Goal: Task Accomplishment & Management: Manage account settings

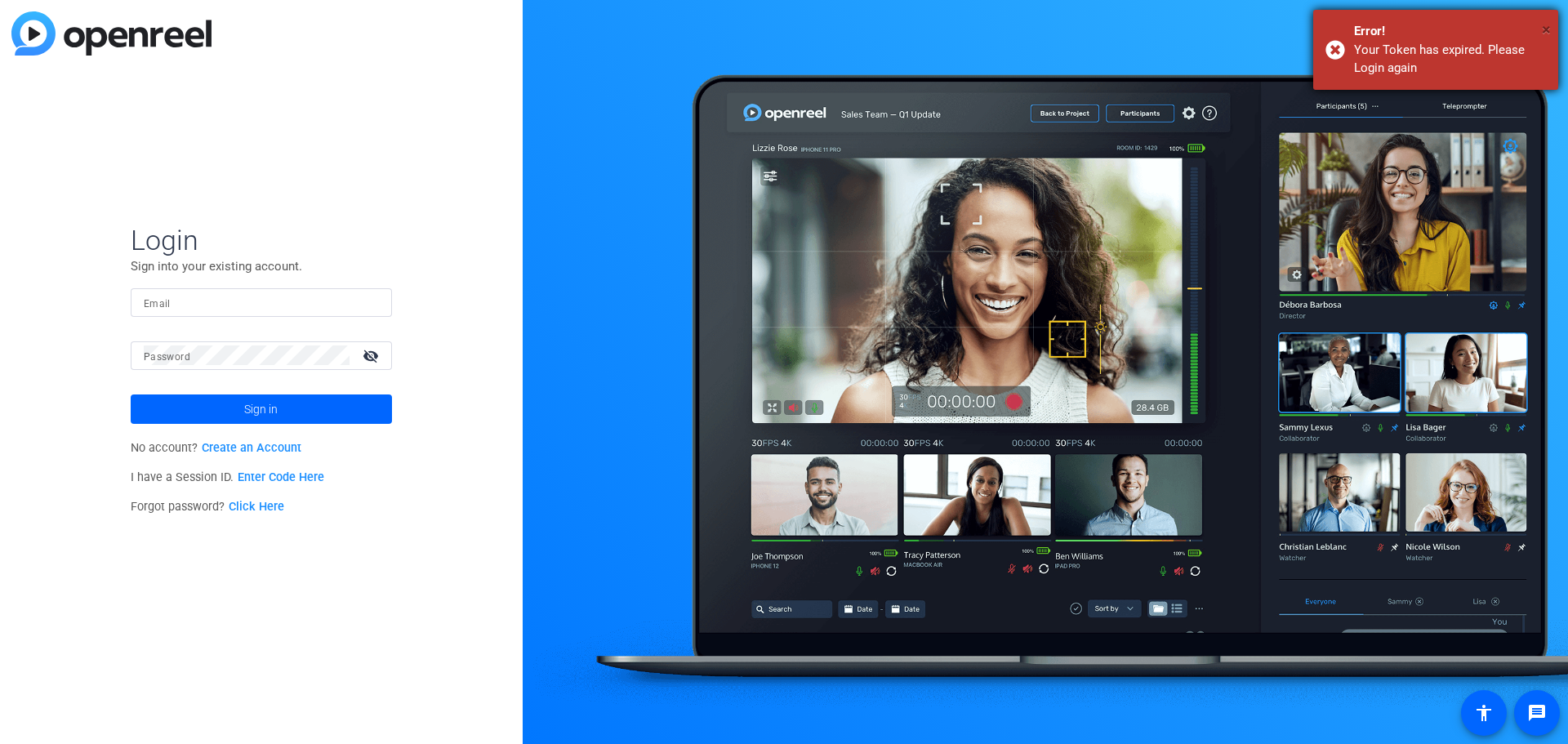
click at [1542, 30] on span "×" at bounding box center [1546, 29] width 9 height 19
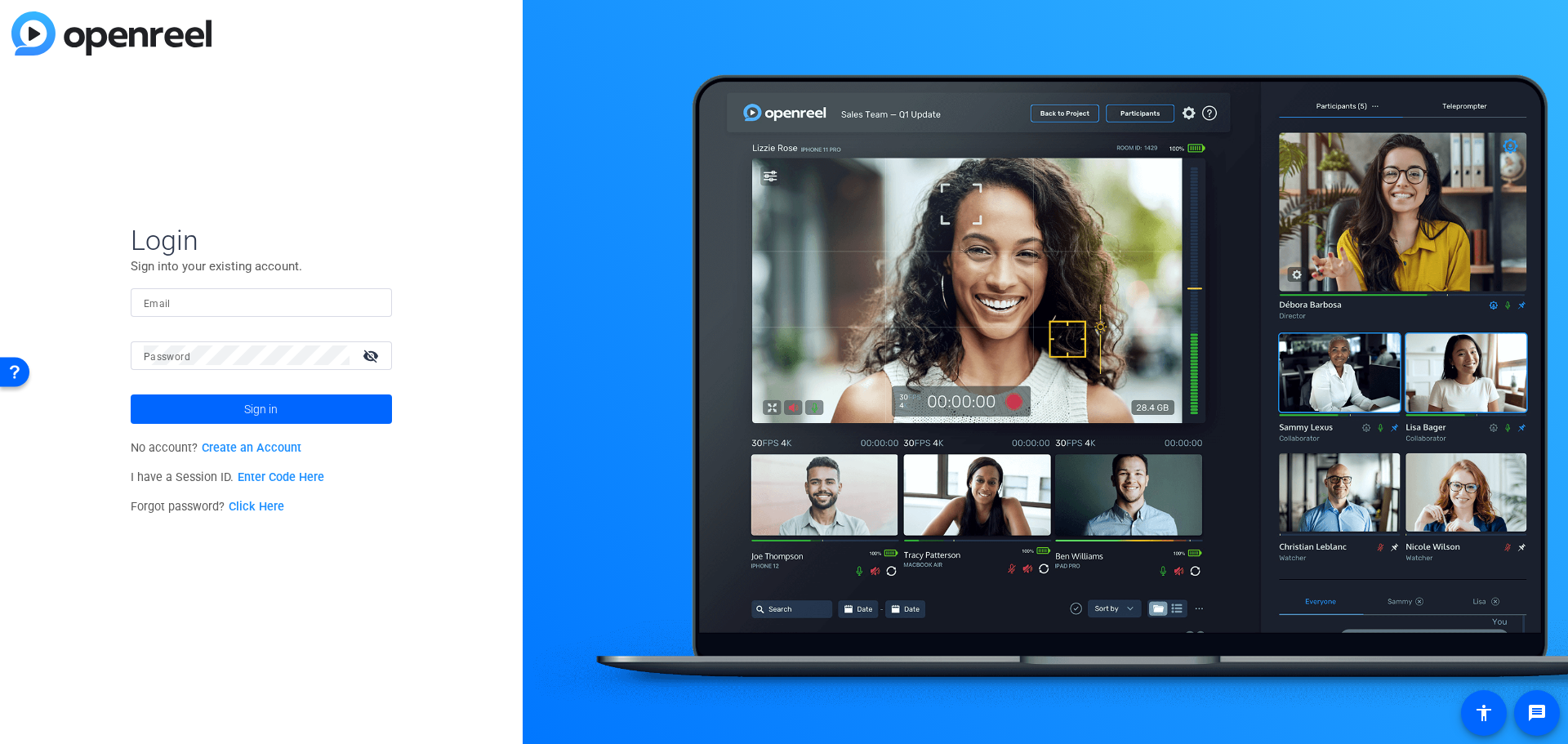
drag, startPoint x: 244, startPoint y: 294, endPoint x: 238, endPoint y: 301, distance: 9.2
click at [244, 294] on input "Email" at bounding box center [261, 302] width 236 height 19
type input "[PERSON_NAME][EMAIL_ADDRESS][PERSON_NAME][DOMAIN_NAME]"
click at [255, 406] on span "Sign in" at bounding box center [261, 409] width 34 height 41
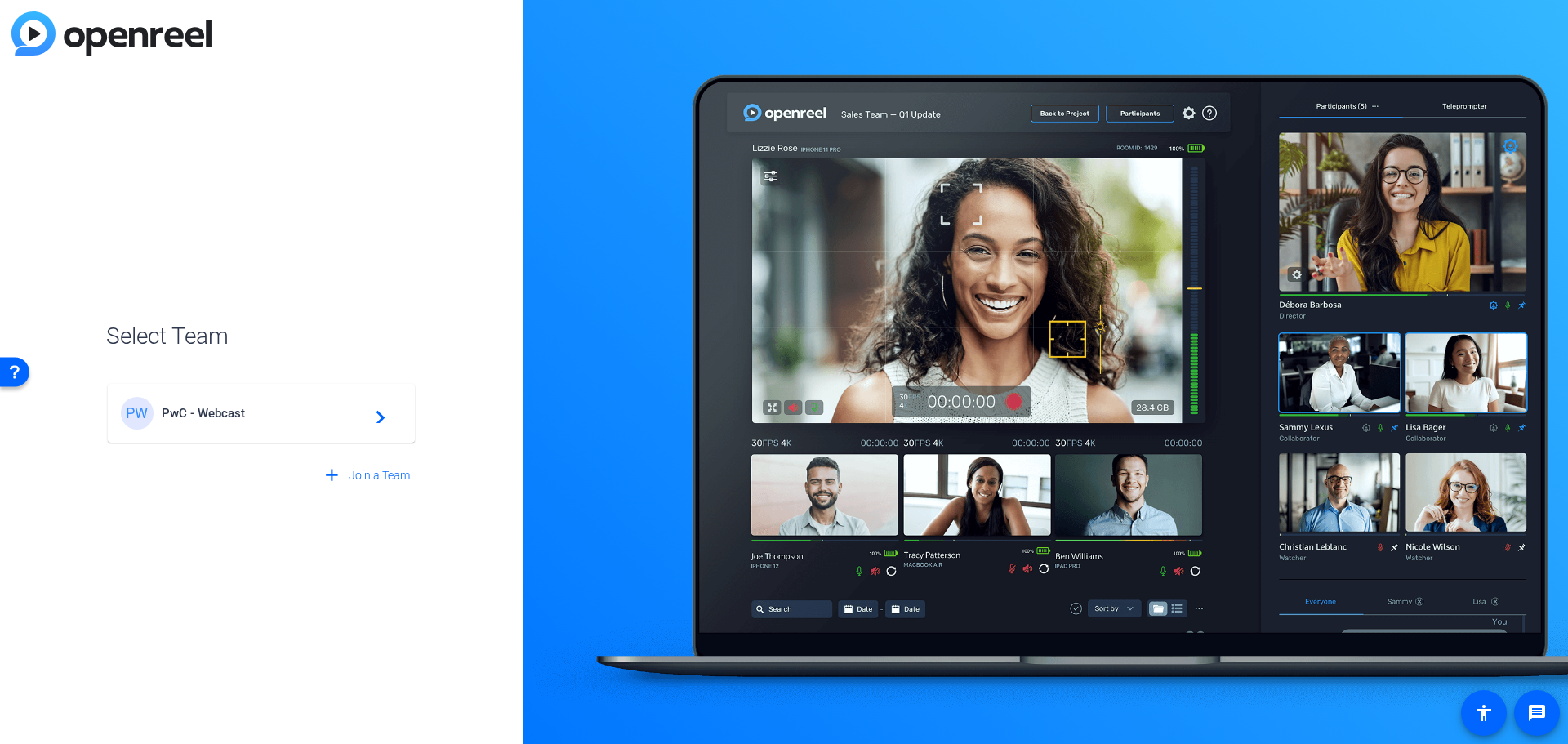
click at [218, 403] on div "PW PwC - Webcast navigate_next" at bounding box center [261, 413] width 281 height 33
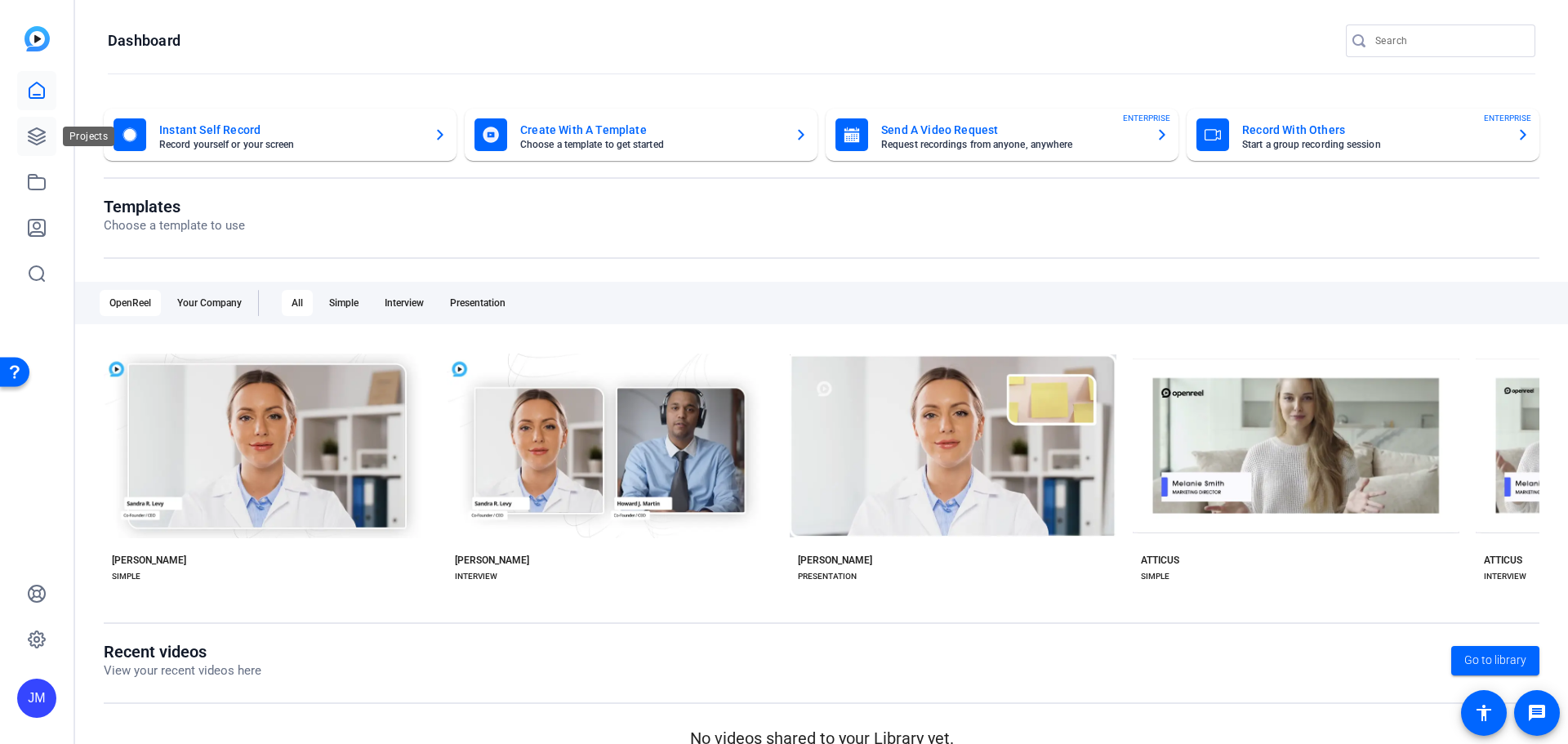
click at [30, 141] on icon at bounding box center [36, 136] width 16 height 16
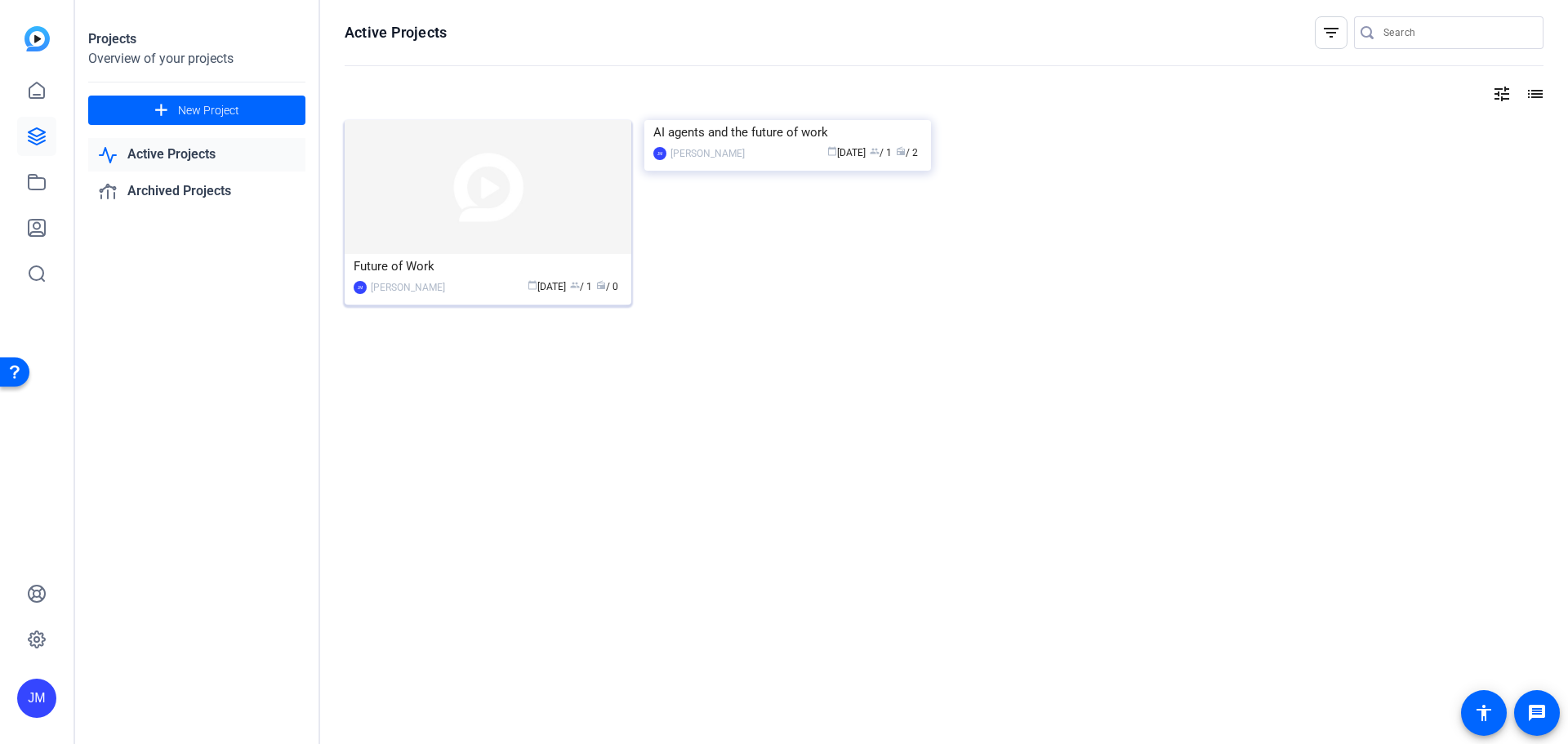
click at [397, 224] on img at bounding box center [488, 187] width 287 height 134
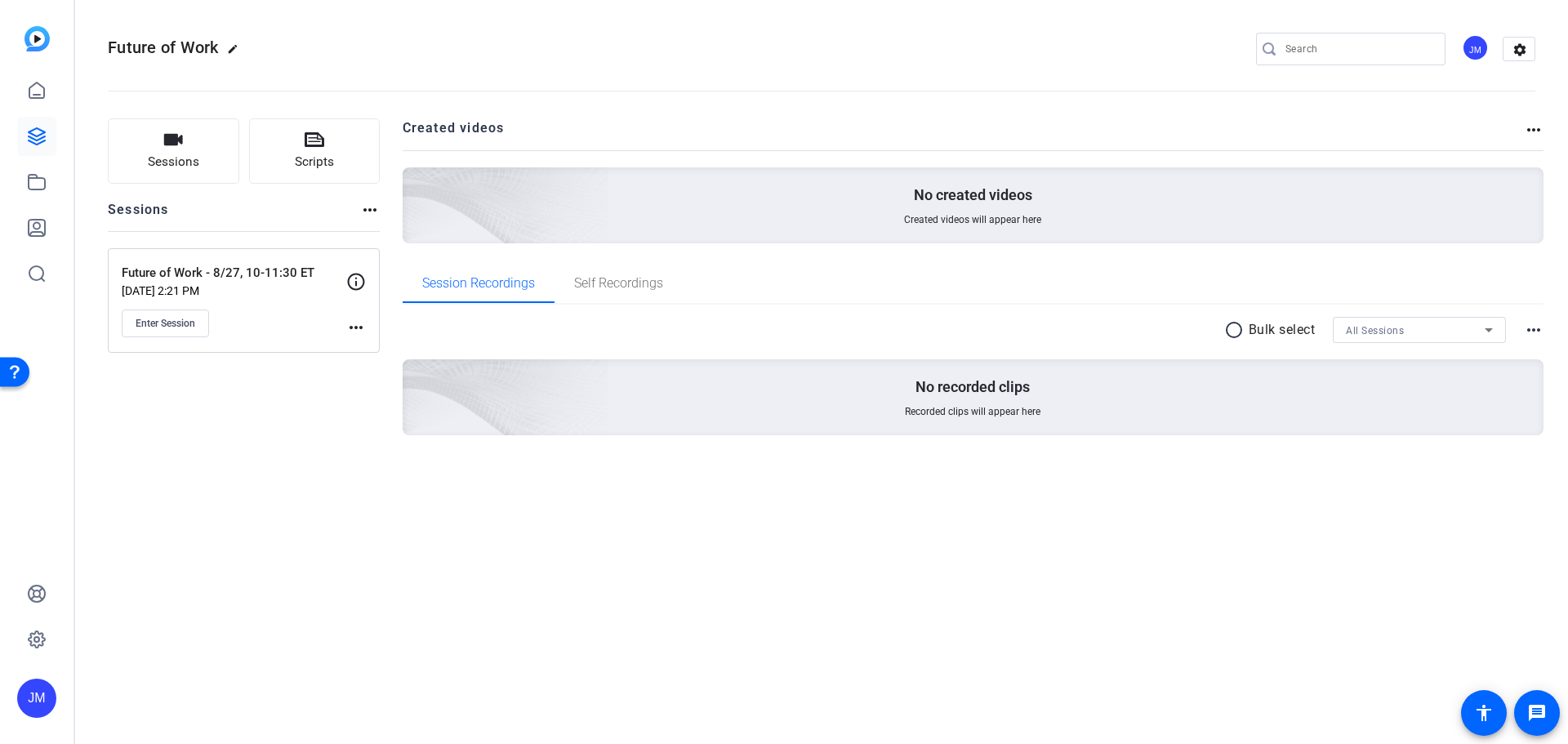
click at [356, 325] on mat-icon "more_horiz" at bounding box center [356, 327] width 19 height 19
click at [380, 347] on span "Edit Session" at bounding box center [397, 351] width 75 height 19
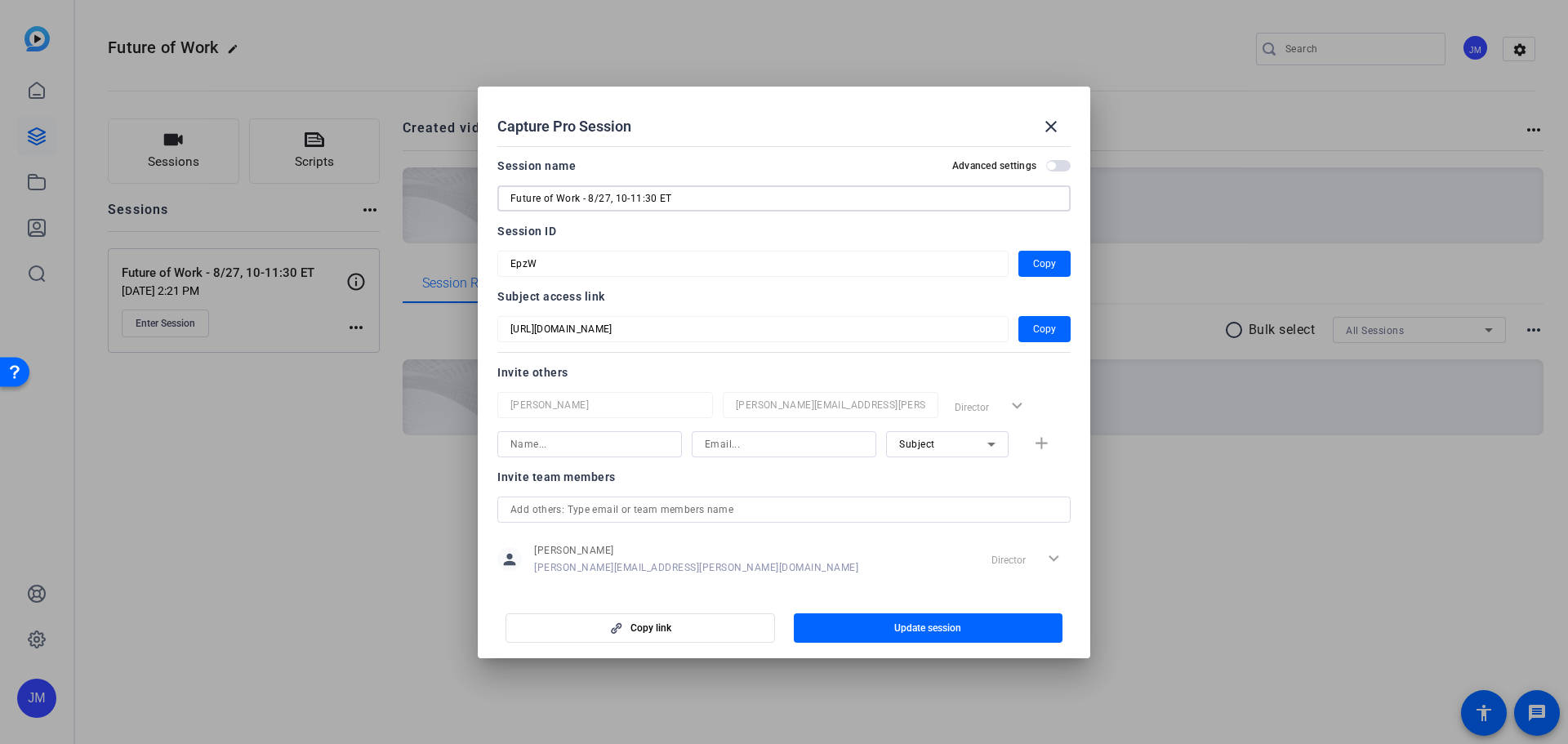
click at [705, 194] on input "Future of Work - 8/27, 10-11:30 ET" at bounding box center [784, 198] width 548 height 19
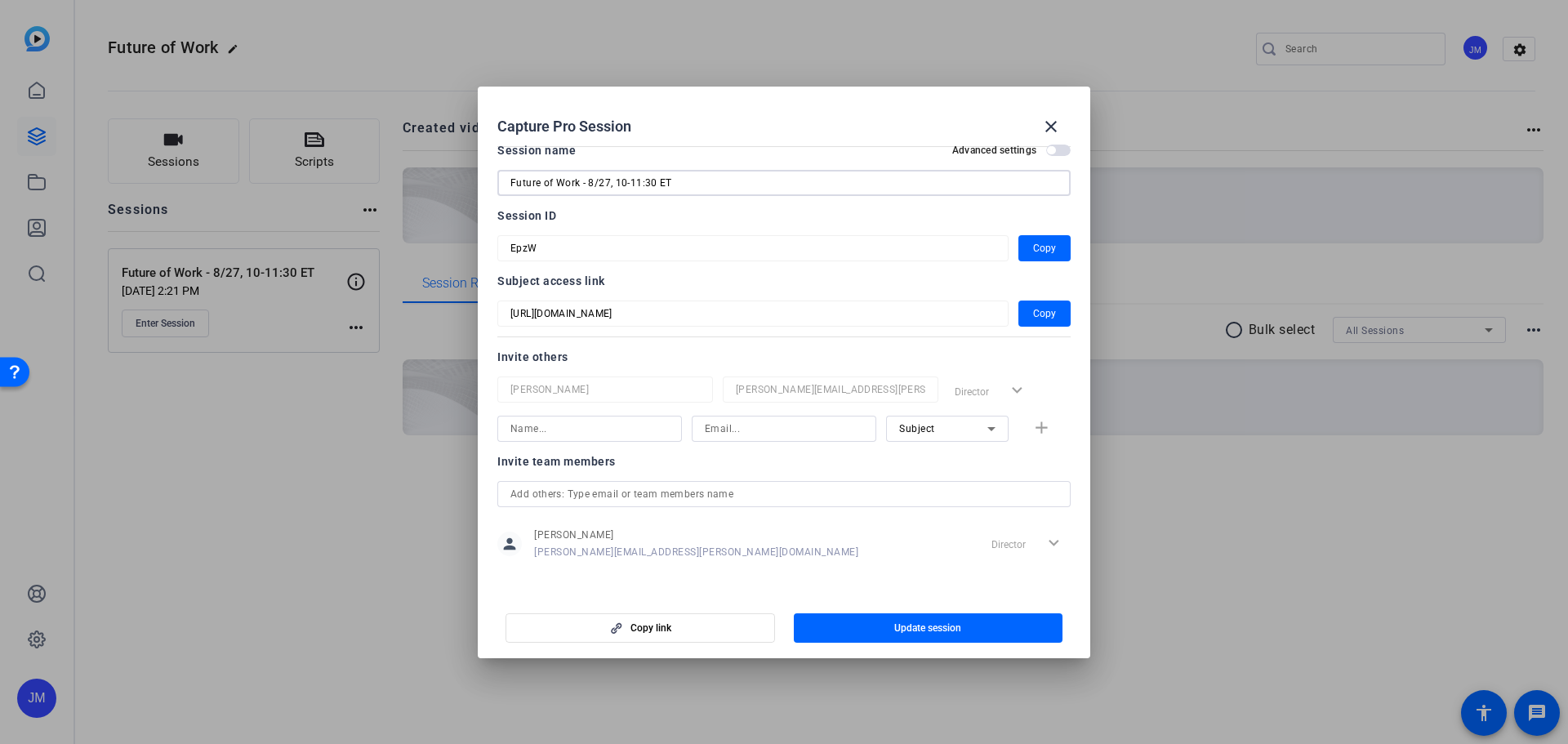
scroll to position [21, 0]
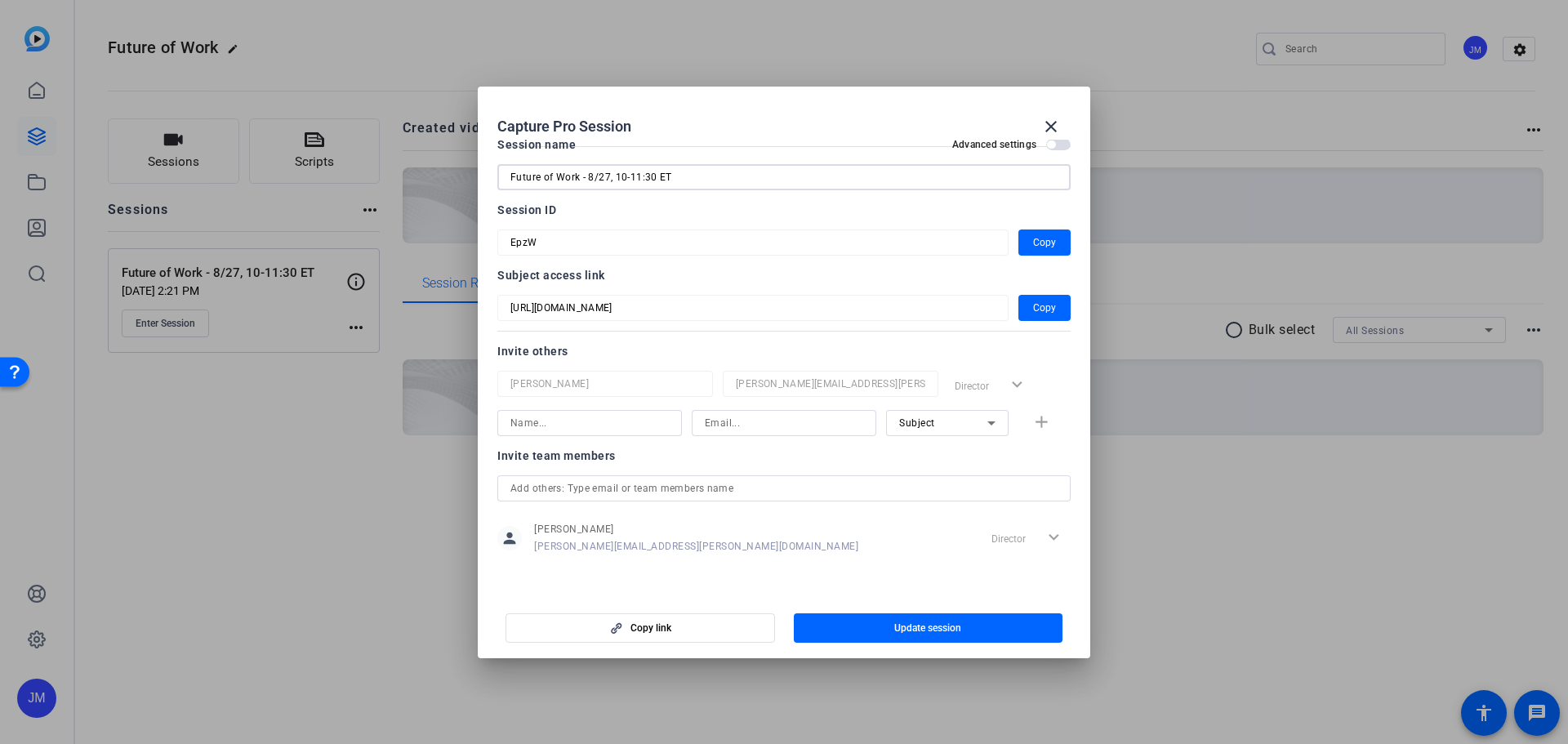
click at [581, 420] on input at bounding box center [589, 423] width 158 height 19
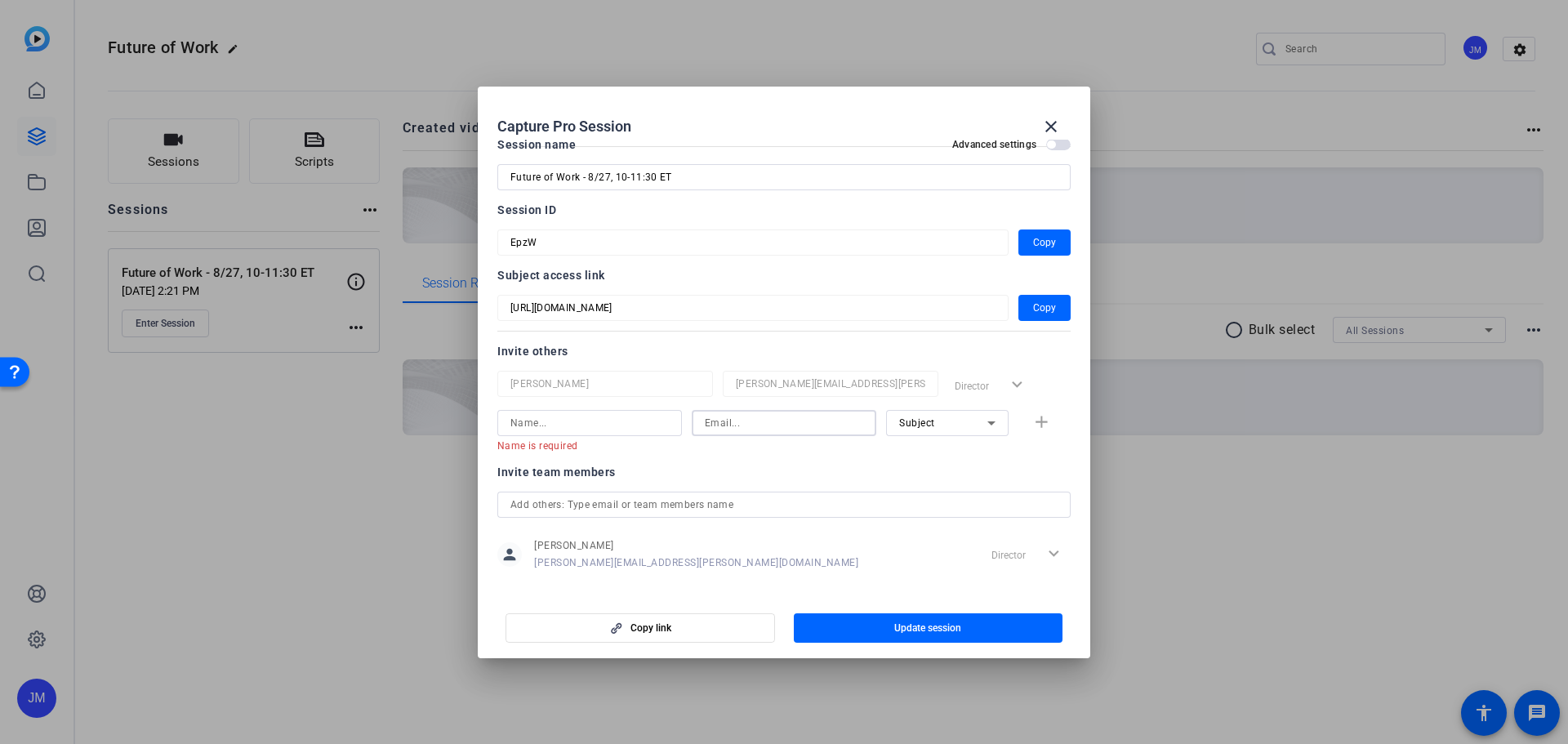
drag, startPoint x: 778, startPoint y: 432, endPoint x: 771, endPoint y: 431, distance: 7.1
click at [778, 432] on input at bounding box center [784, 423] width 158 height 19
paste input "[EMAIL_ADDRESS][DOMAIN_NAME]"
type input "[EMAIL_ADDRESS][DOMAIN_NAME]"
click at [556, 429] on input at bounding box center [589, 423] width 158 height 19
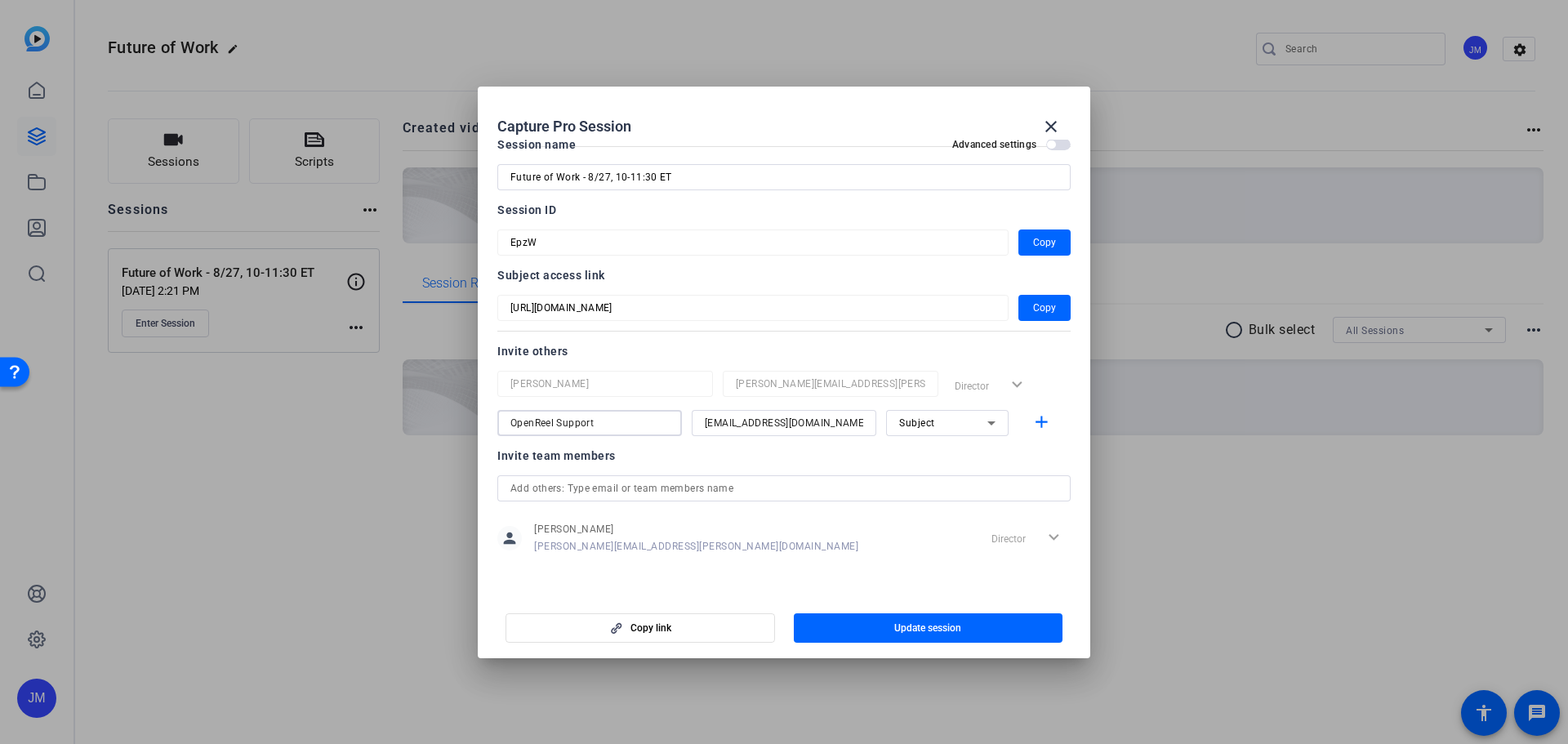
type input "OpenReel Support"
click at [988, 424] on icon at bounding box center [992, 424] width 8 height 4
click at [948, 455] on span "Collaborator" at bounding box center [921, 455] width 60 height 19
click at [942, 631] on span "Update session" at bounding box center [928, 628] width 67 height 13
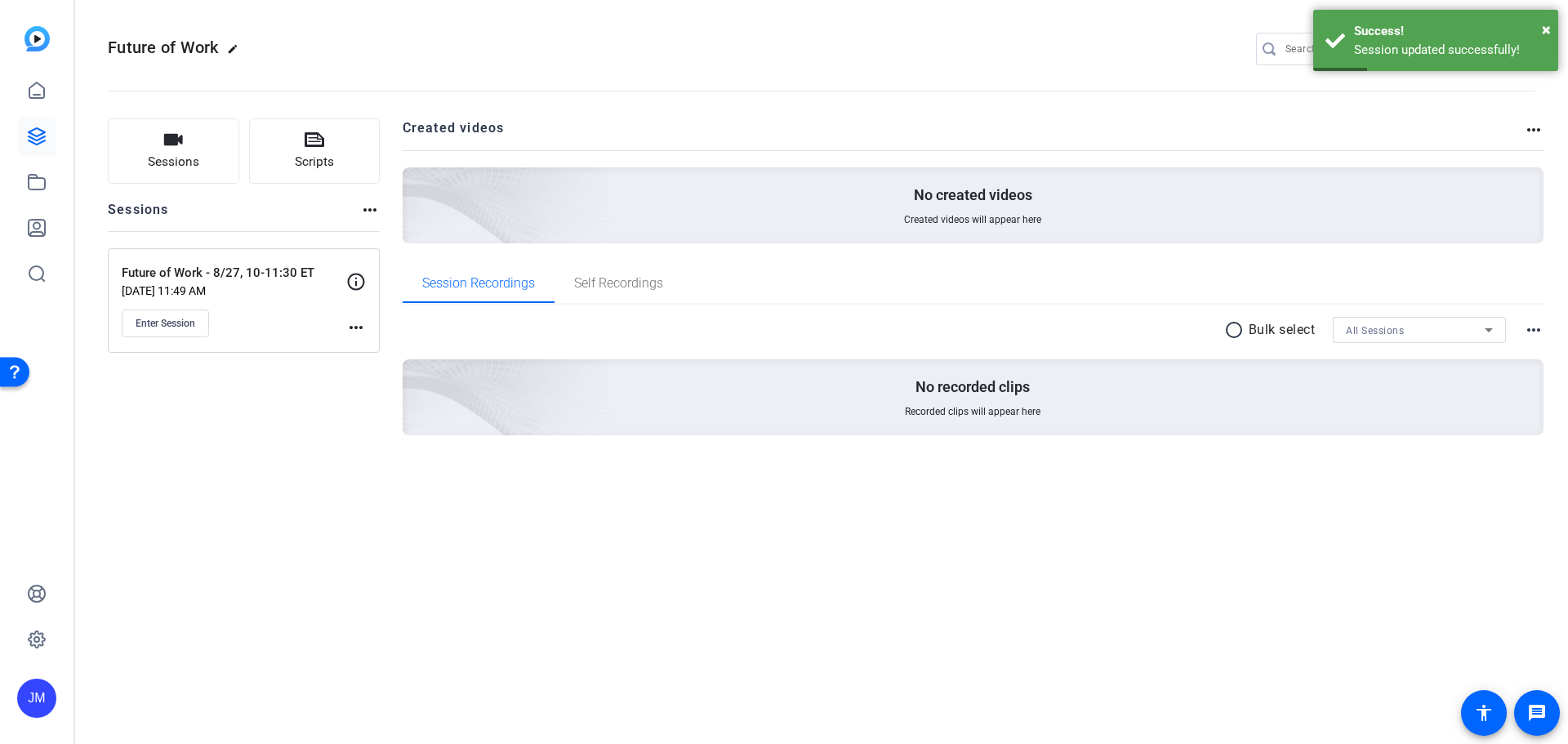
click at [359, 322] on mat-icon "more_horiz" at bounding box center [356, 327] width 19 height 19
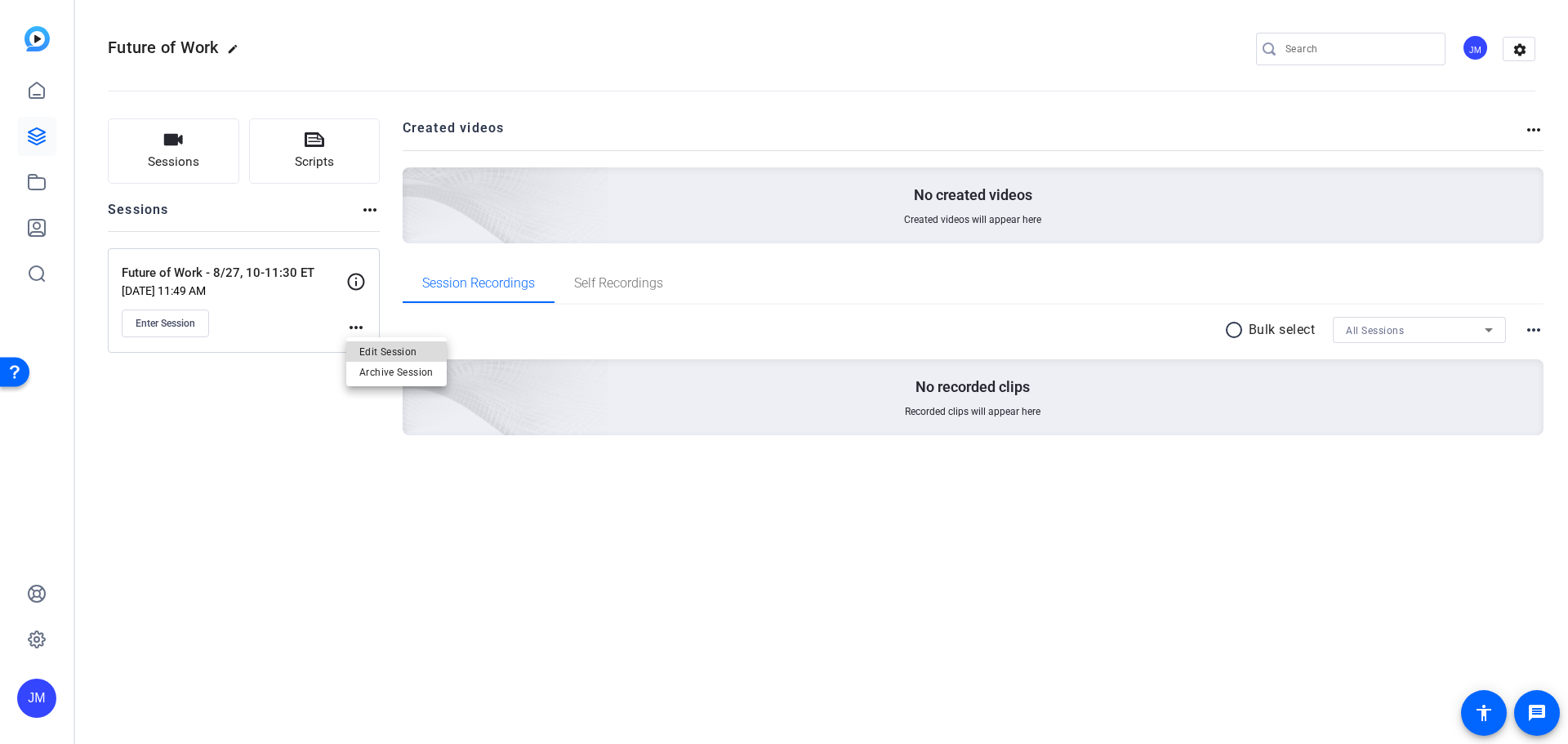
click at [393, 352] on span "Edit Session" at bounding box center [397, 351] width 75 height 19
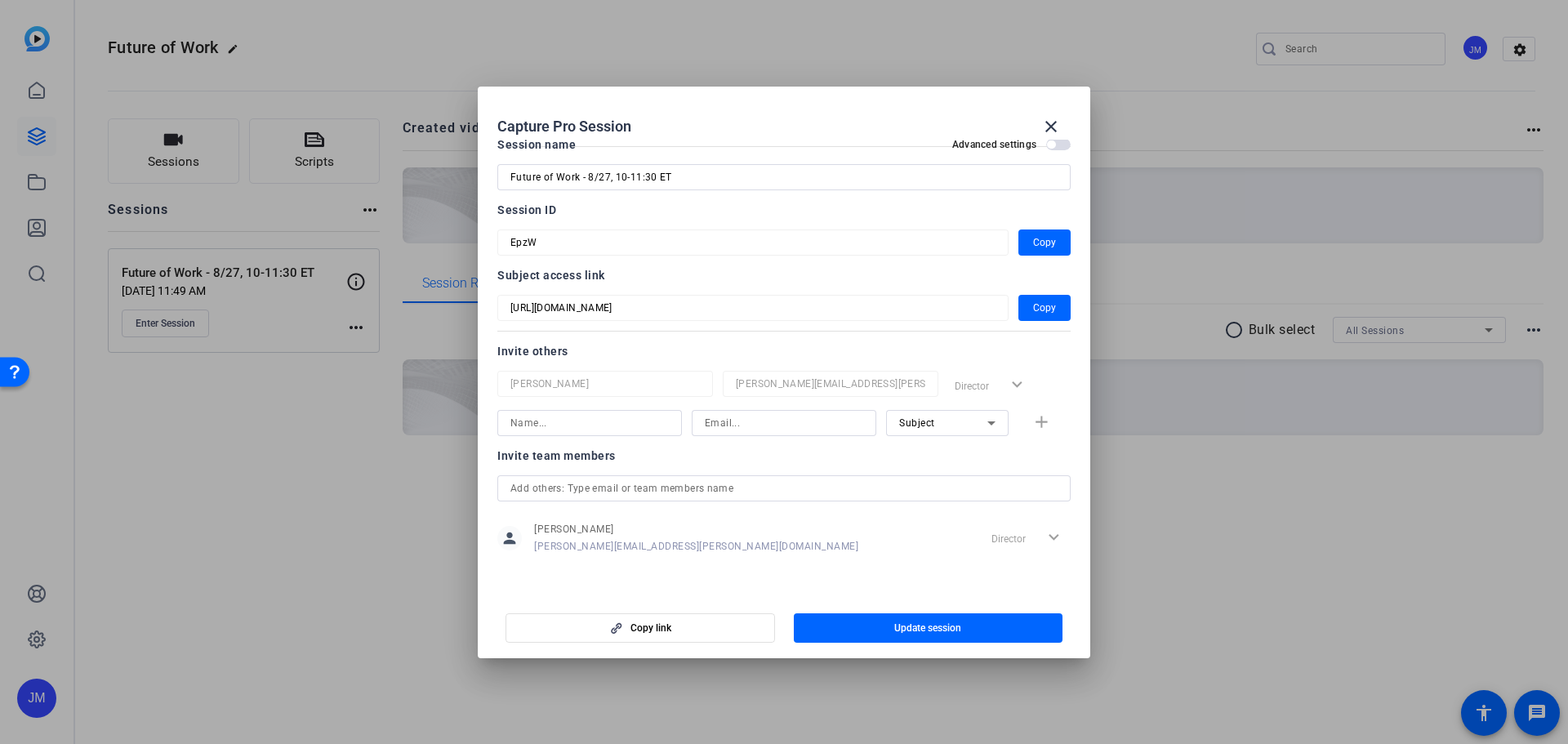
click at [1036, 534] on div "Director expand_more" at bounding box center [1028, 538] width 86 height 29
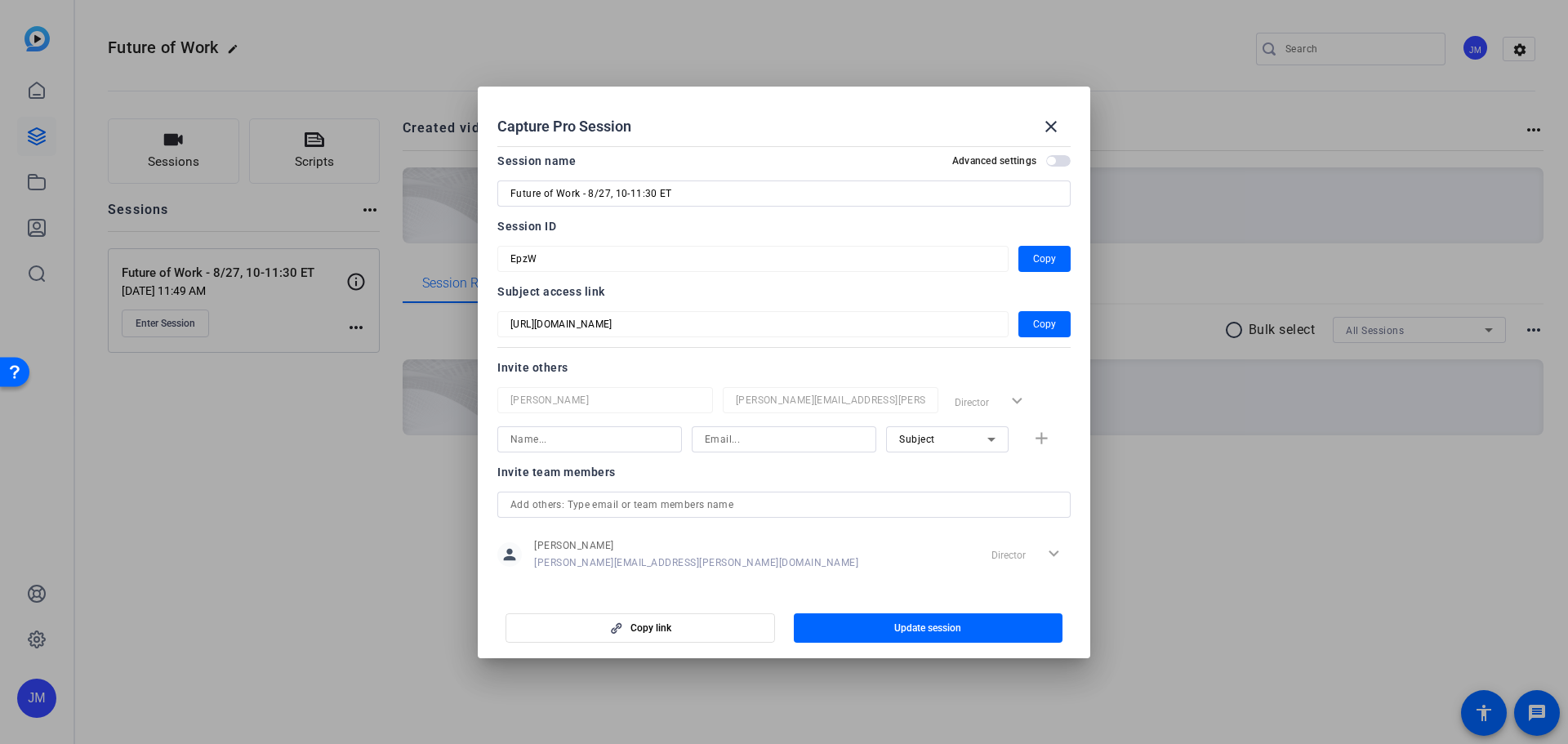
scroll to position [0, 0]
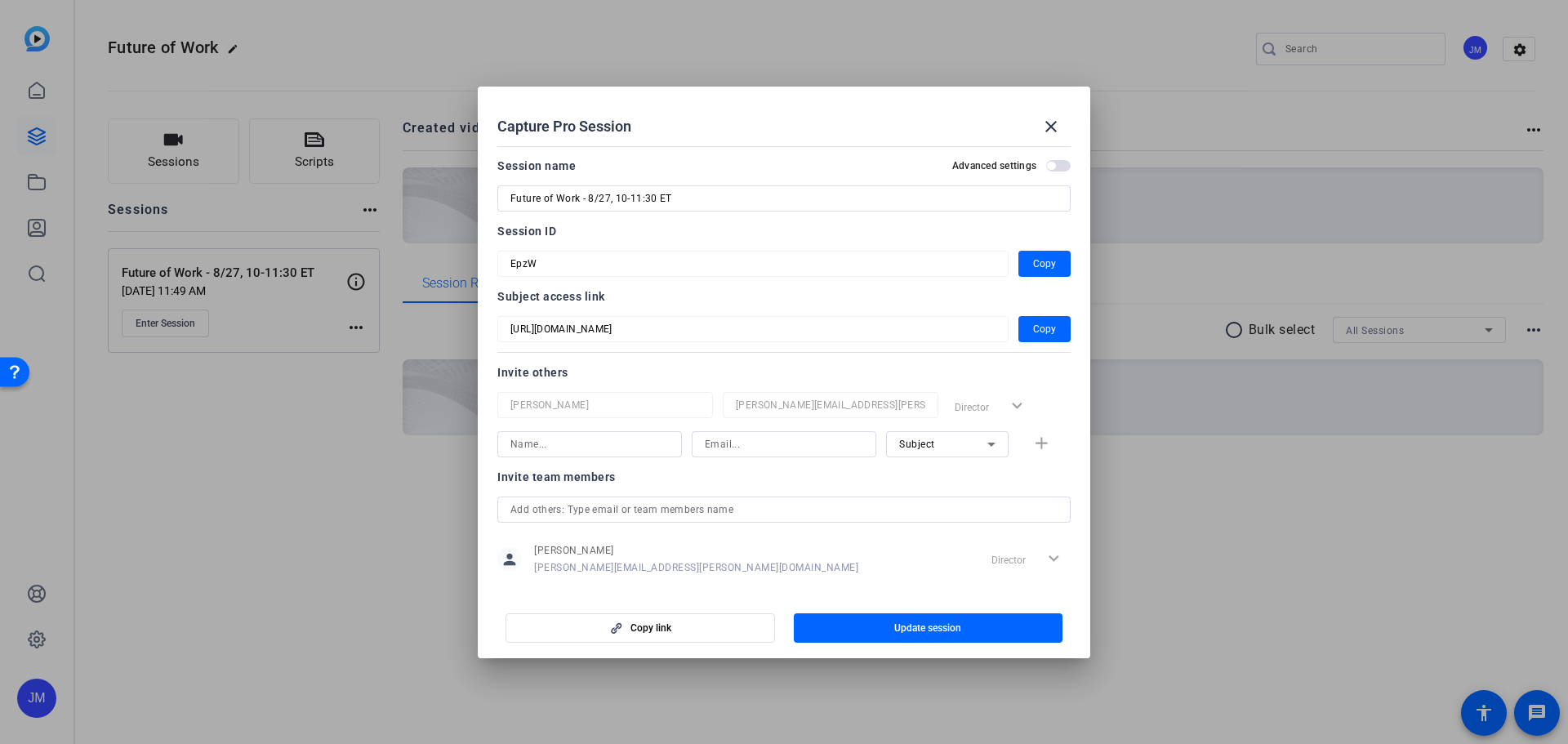
click at [326, 558] on div at bounding box center [784, 372] width 1568 height 744
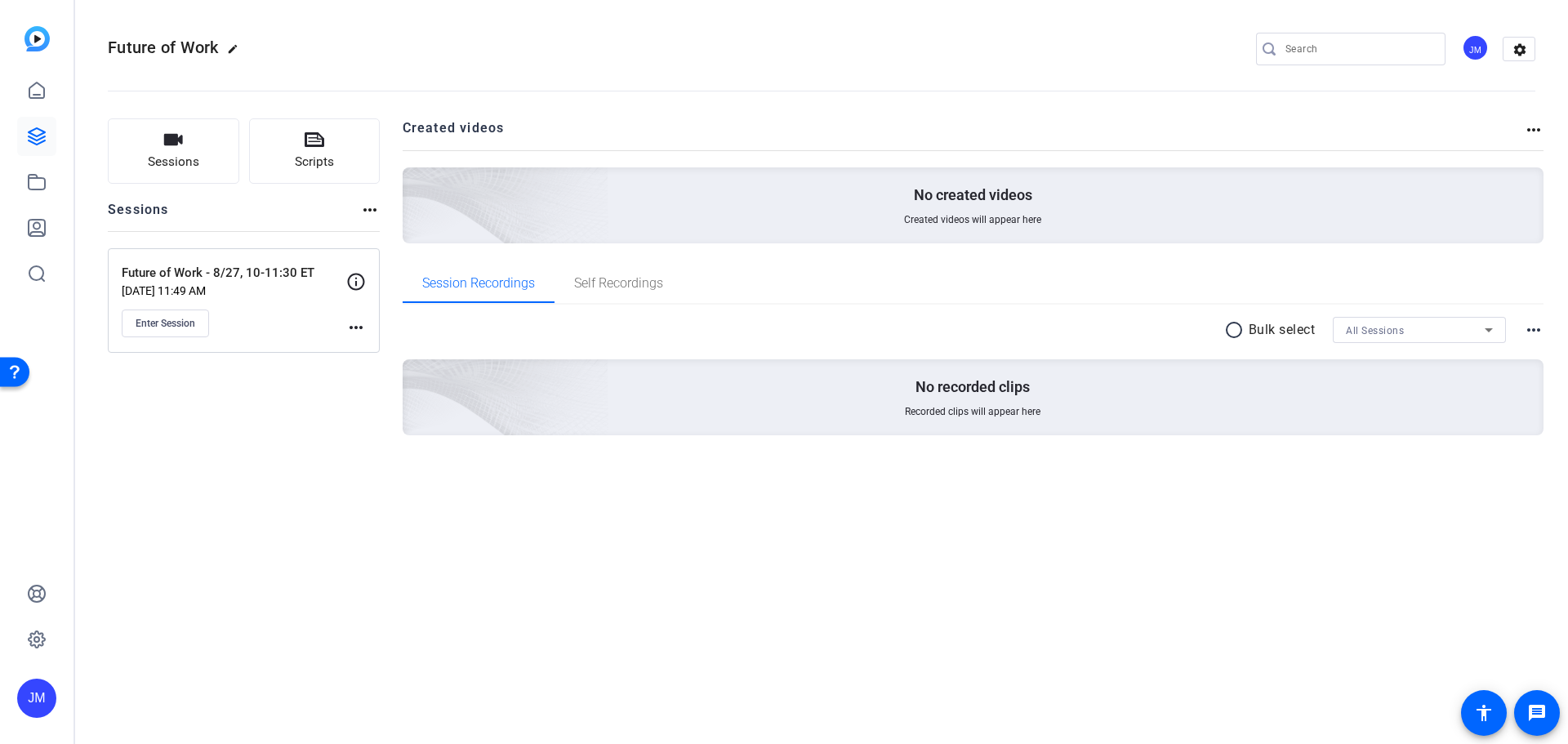
click at [171, 288] on p "[DATE] 11:49 AM" at bounding box center [234, 291] width 225 height 13
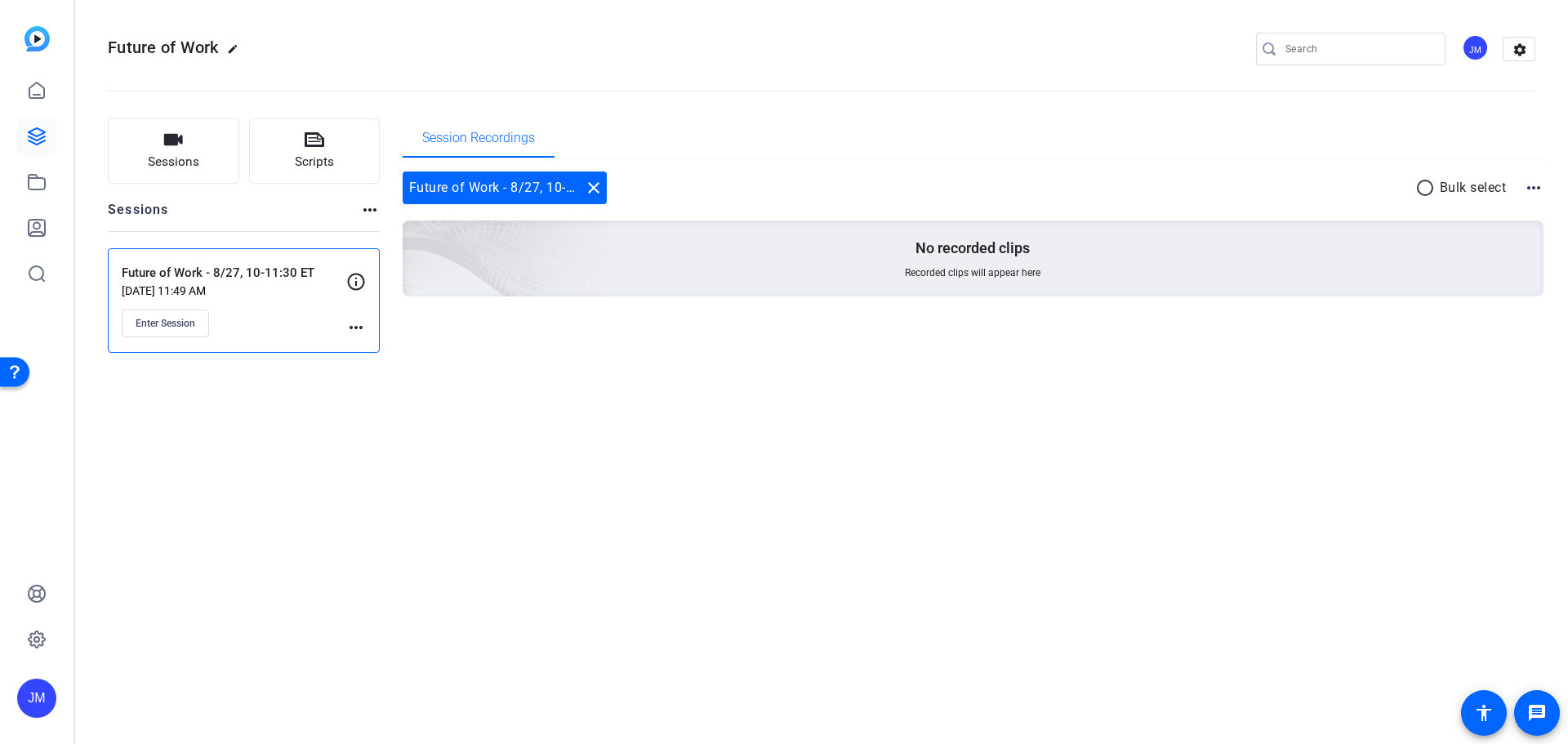
click at [169, 278] on p "Future of Work - 8/27, 10-11:30 ET" at bounding box center [234, 273] width 225 height 18
click at [353, 278] on icon at bounding box center [356, 281] width 19 height 19
click at [361, 324] on mat-icon "more_horiz" at bounding box center [356, 327] width 19 height 19
click at [398, 351] on span "Edit Session" at bounding box center [397, 351] width 75 height 19
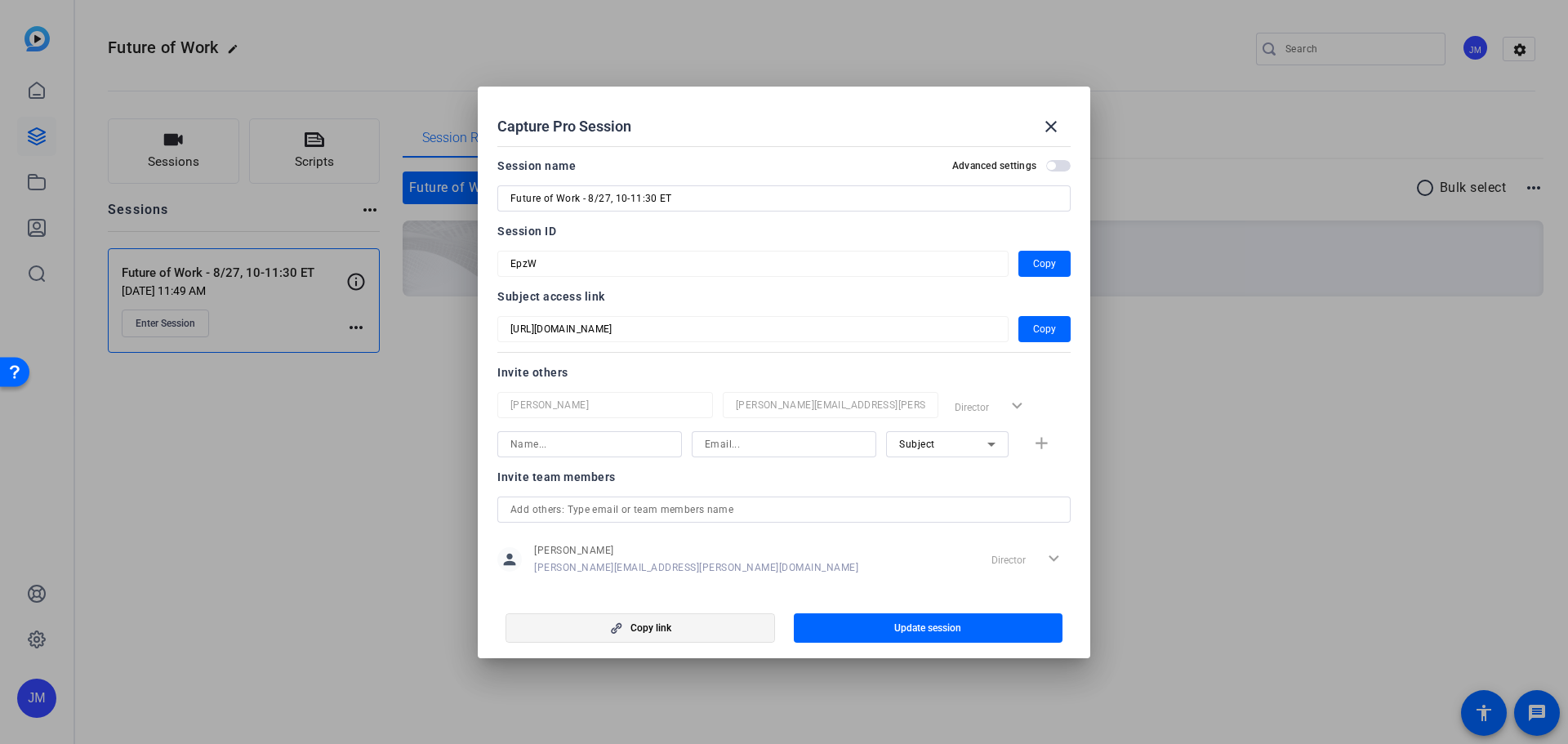
scroll to position [21, 0]
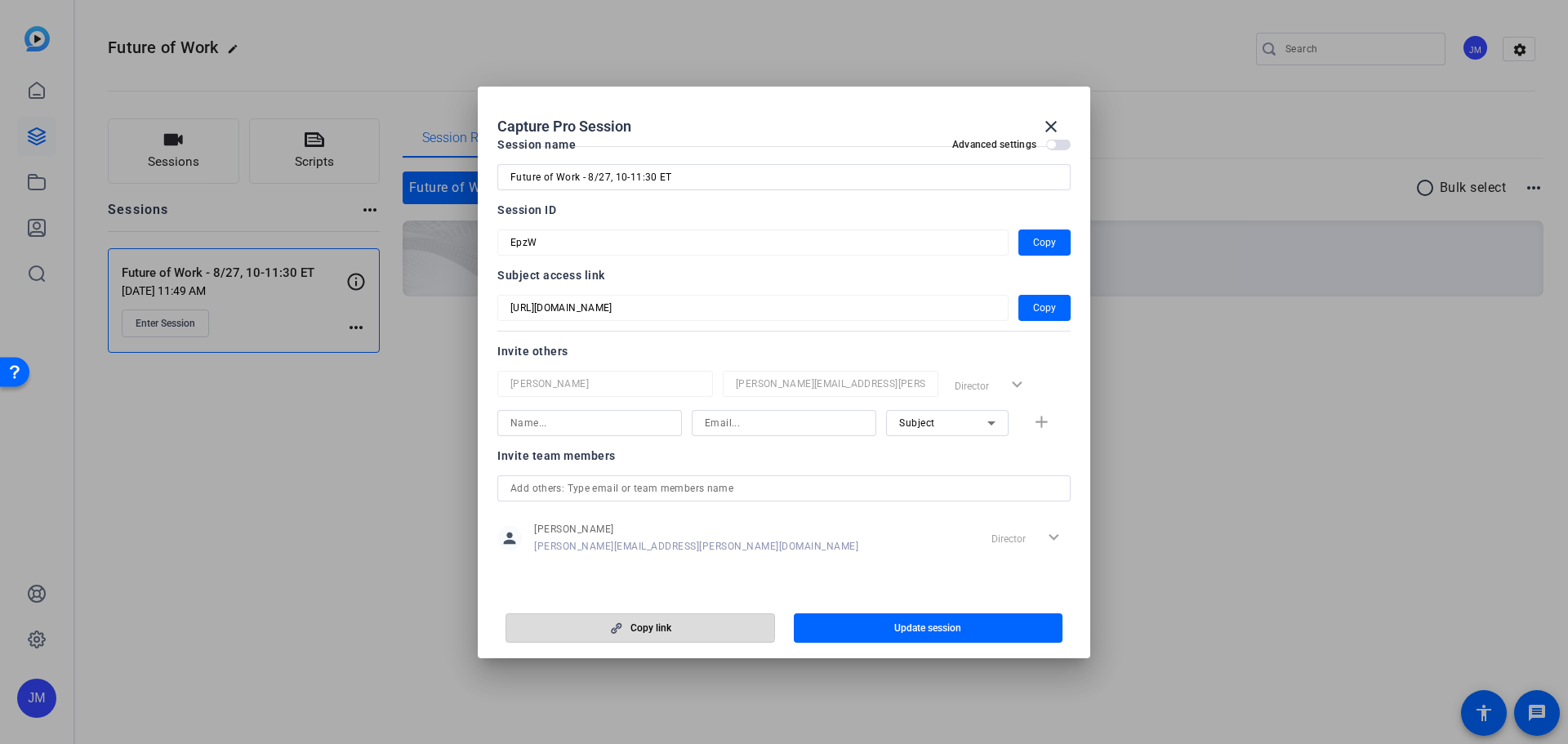
click at [631, 623] on span "Copy link" at bounding box center [651, 628] width 41 height 13
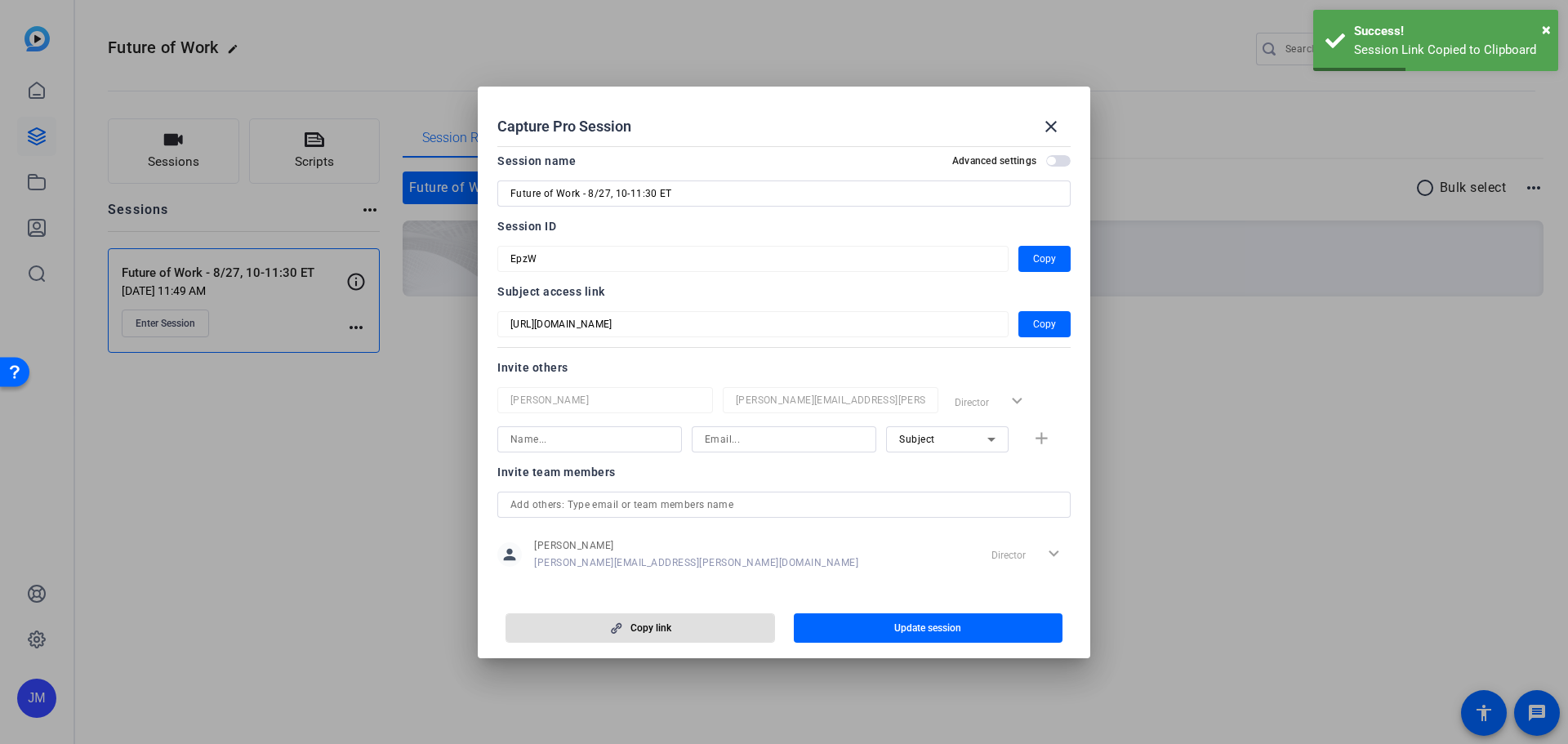
scroll to position [0, 0]
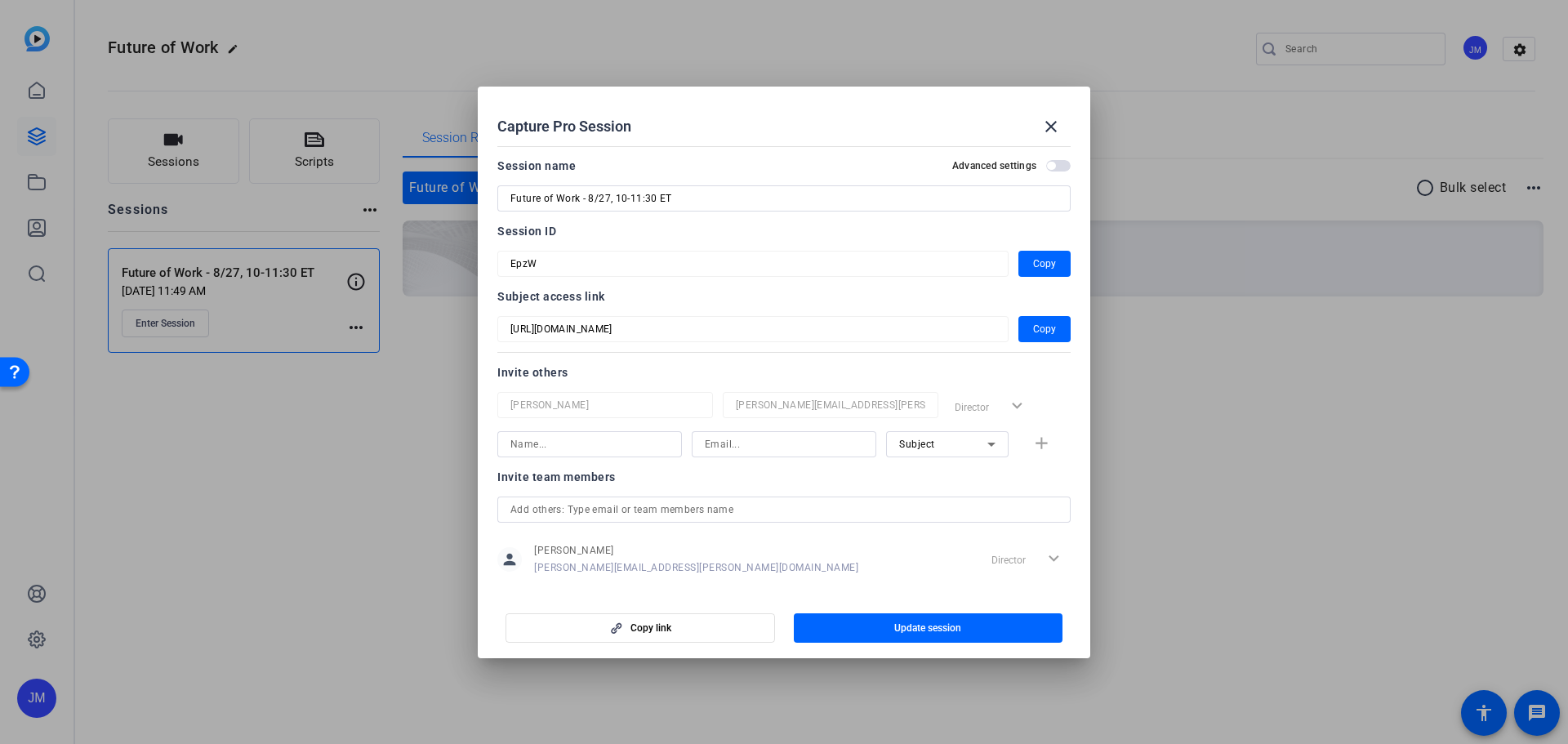
click at [1038, 445] on div "Subject add" at bounding box center [784, 444] width 574 height 26
click at [941, 445] on div "Subject" at bounding box center [942, 444] width 88 height 20
click at [941, 445] on div at bounding box center [784, 372] width 1568 height 744
click at [1054, 261] on span "button" at bounding box center [1045, 263] width 52 height 39
click at [1036, 327] on span "Copy" at bounding box center [1044, 329] width 23 height 19
